Goal: Transaction & Acquisition: Purchase product/service

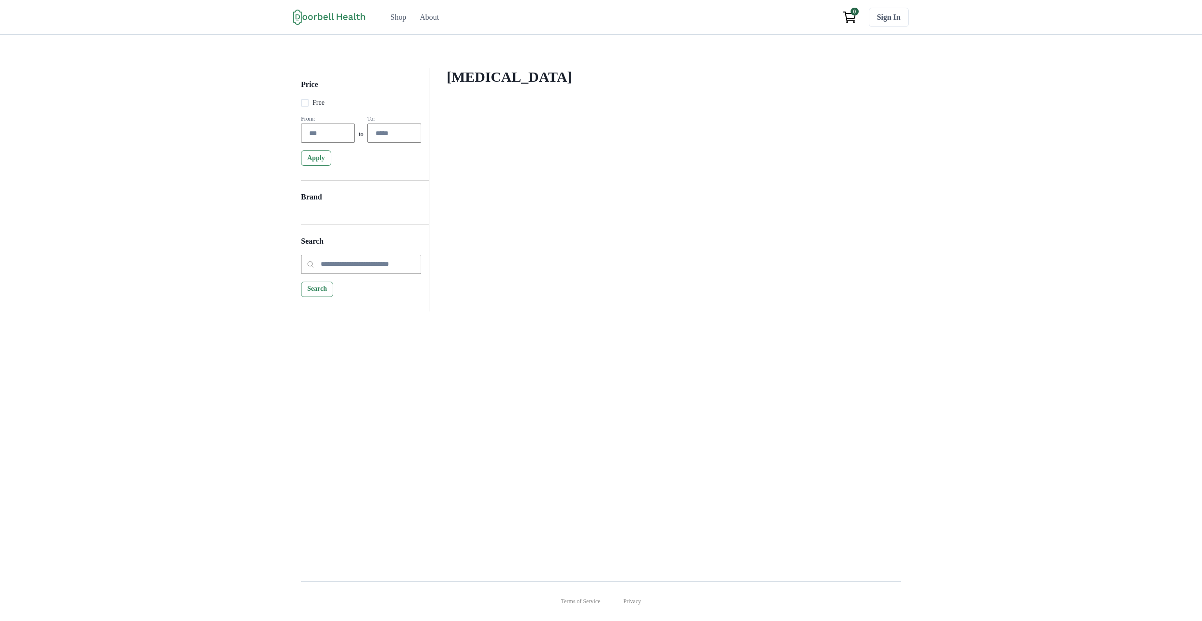
drag, startPoint x: 477, startPoint y: 80, endPoint x: 553, endPoint y: 233, distance: 171.1
click at [553, 233] on div "Compression Stockings Filter Clear all Price Free From: to To: Apply Brand Appl…" at bounding box center [665, 164] width 472 height 192
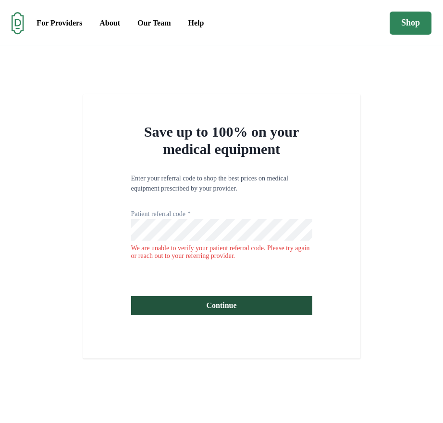
drag, startPoint x: 157, startPoint y: 94, endPoint x: 0, endPoint y: 136, distance: 161.7
click at [156, 94] on div "Save up to 100% on your medical equipment Enter your referral code to shop the …" at bounding box center [221, 226] width 277 height 264
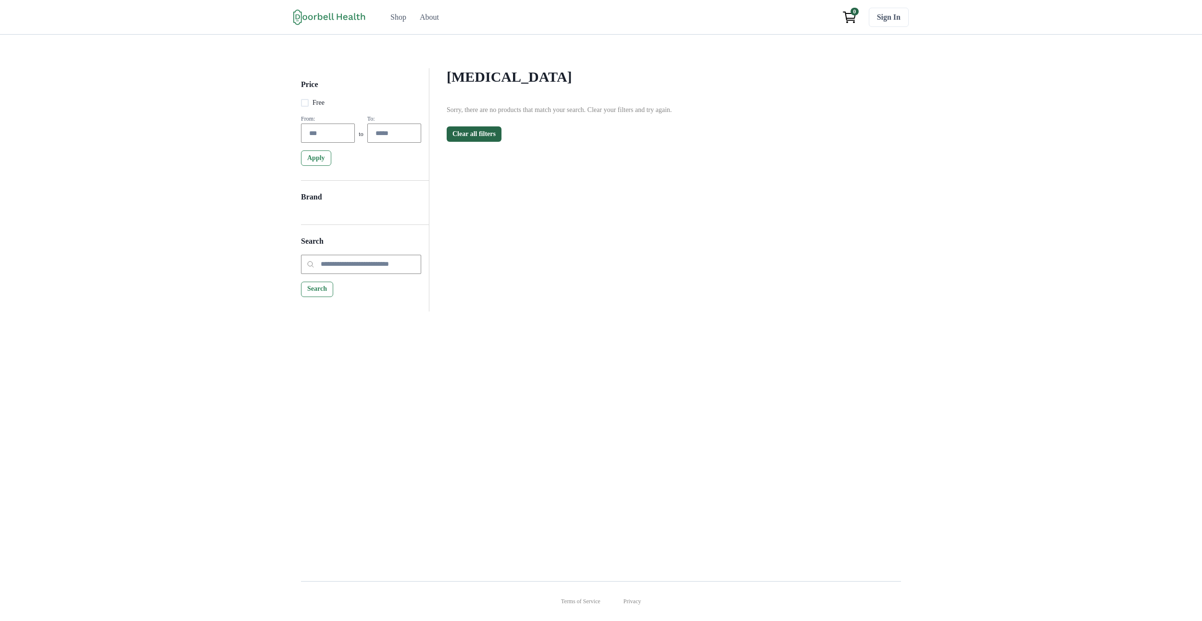
click at [450, 211] on div "Compression Stockings Filter Clear all Price Free From: to To: Apply Brand Appl…" at bounding box center [665, 164] width 472 height 192
